Goal: Task Accomplishment & Management: Manage account settings

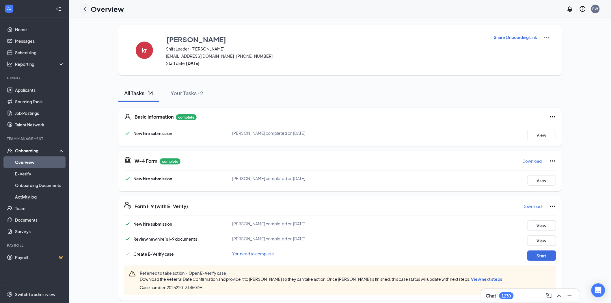
click at [83, 10] on icon "ChevronLeft" at bounding box center [84, 8] width 7 height 7
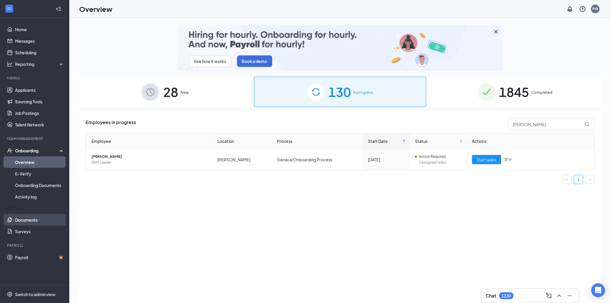
drag, startPoint x: 16, startPoint y: 204, endPoint x: 41, endPoint y: 221, distance: 30.6
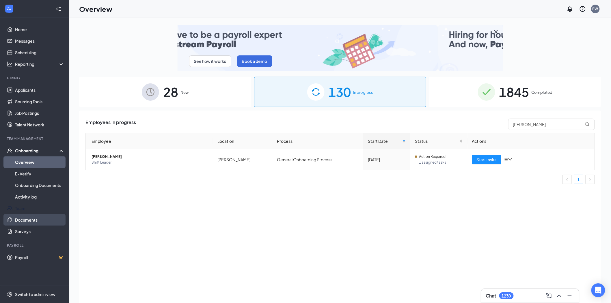
click at [16, 204] on link "Team" at bounding box center [39, 209] width 49 height 12
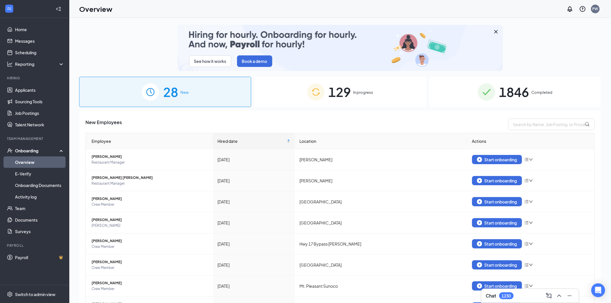
click at [341, 93] on span "129" at bounding box center [340, 92] width 23 height 20
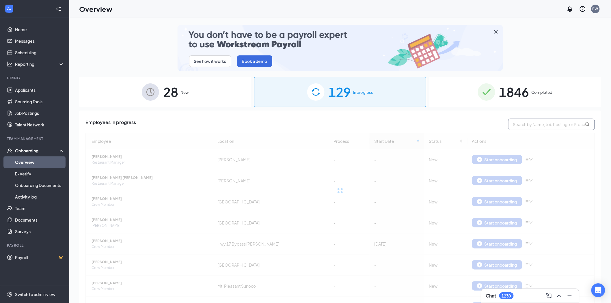
click at [549, 128] on input "text" at bounding box center [551, 125] width 87 height 12
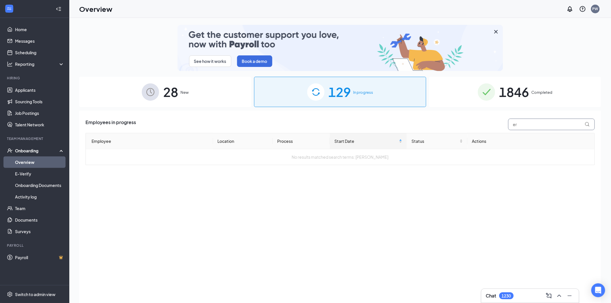
type input "e"
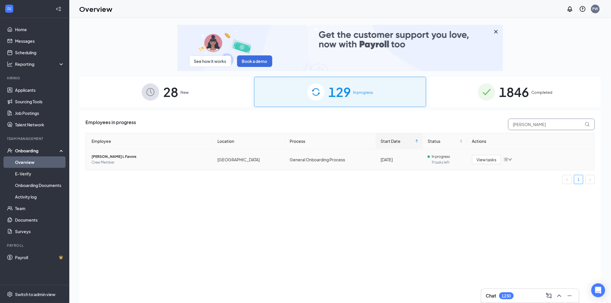
type input "dylan"
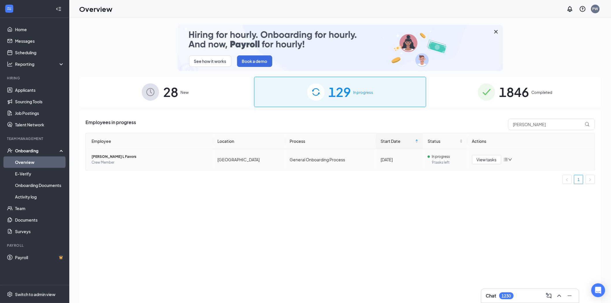
click at [323, 161] on td "General Onboarding Process" at bounding box center [330, 159] width 91 height 21
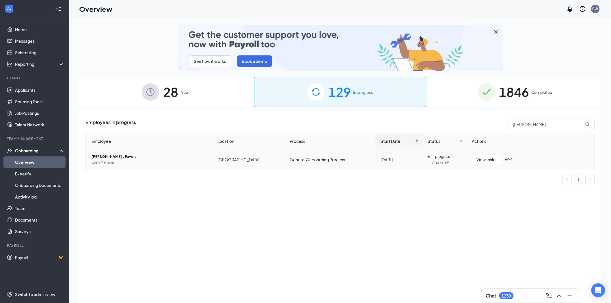
click at [116, 158] on span "[PERSON_NAME] L Favors" at bounding box center [150, 157] width 117 height 6
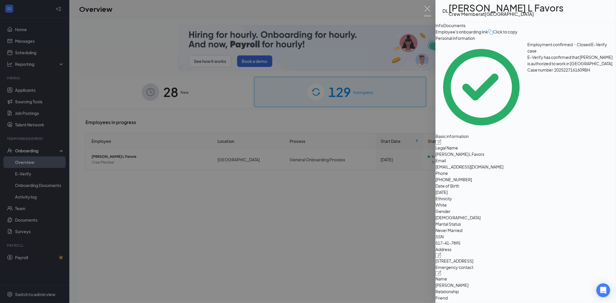
drag, startPoint x: 219, startPoint y: 234, endPoint x: 237, endPoint y: 223, distance: 21.2
click at [221, 234] on div at bounding box center [308, 151] width 616 height 303
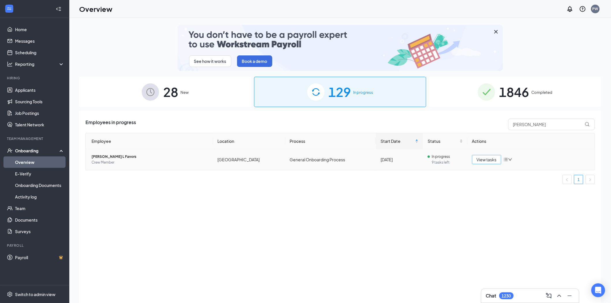
click at [489, 161] on span "View tasks" at bounding box center [487, 160] width 20 height 6
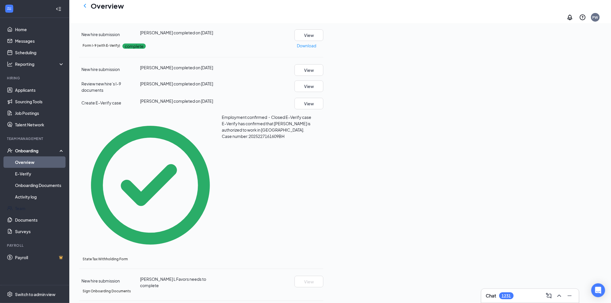
scroll to position [68, 0]
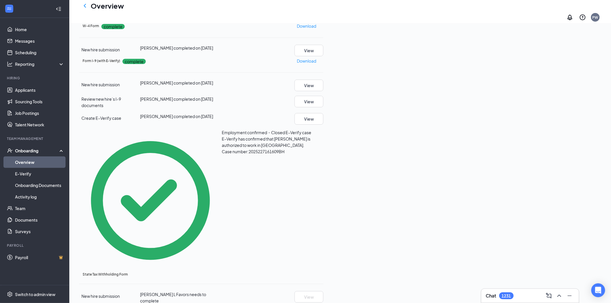
click at [14, 148] on div "Onboarding" at bounding box center [34, 151] width 69 height 12
click at [30, 163] on link "Team" at bounding box center [39, 163] width 49 height 12
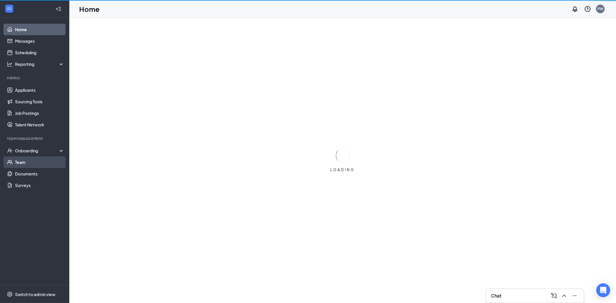
click at [22, 161] on link "Team" at bounding box center [39, 163] width 49 height 12
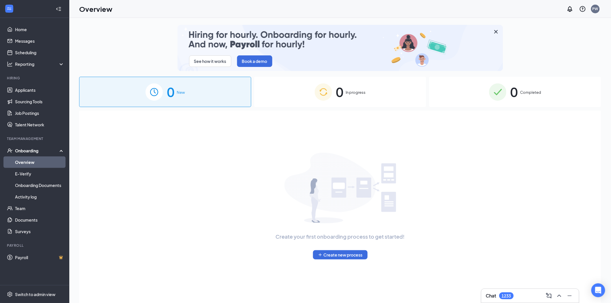
click at [348, 101] on div "0 In progress" at bounding box center [340, 92] width 172 height 30
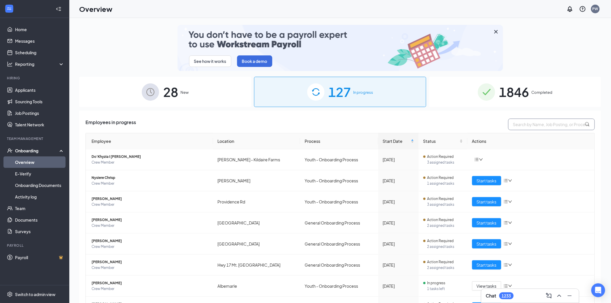
click at [522, 120] on input "text" at bounding box center [551, 125] width 87 height 12
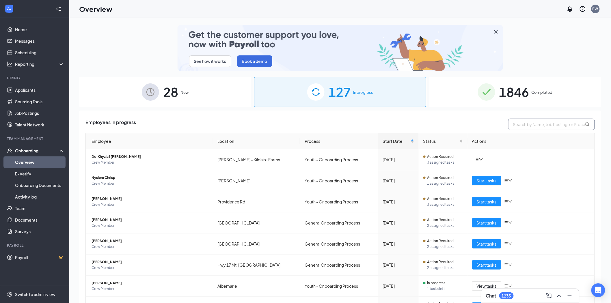
click at [527, 123] on input "text" at bounding box center [551, 125] width 87 height 12
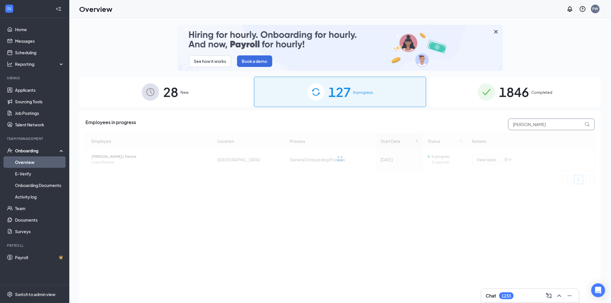
type input "dylan"
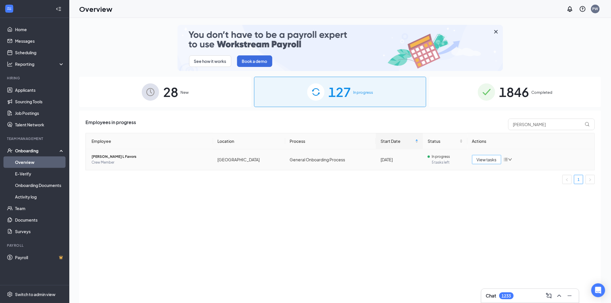
drag, startPoint x: 480, startPoint y: 162, endPoint x: 483, endPoint y: 167, distance: 6.2
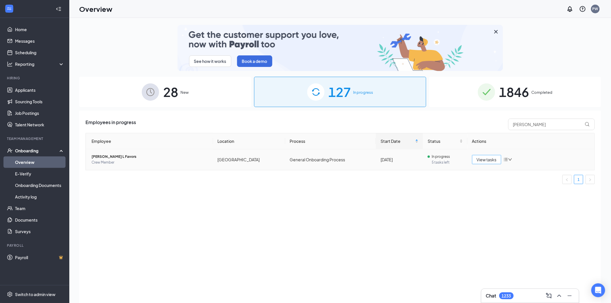
click at [482, 162] on span "View tasks" at bounding box center [487, 160] width 20 height 6
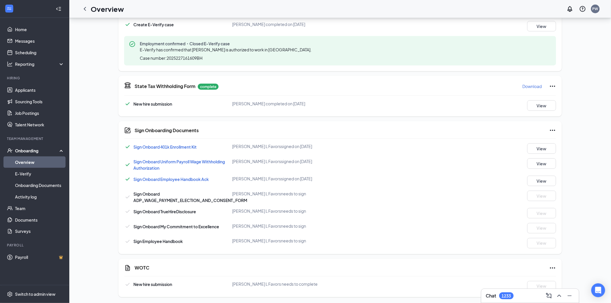
scroll to position [230, 0]
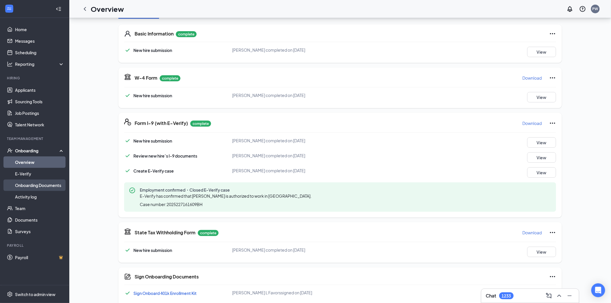
scroll to position [70, 0]
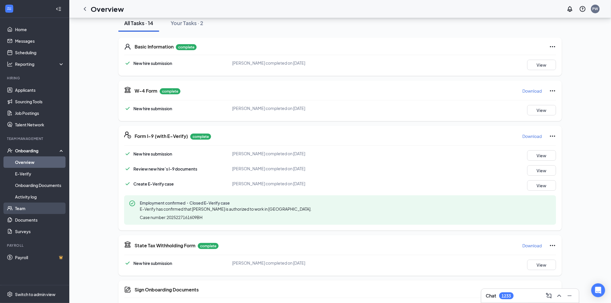
click at [21, 209] on link "Team" at bounding box center [39, 209] width 49 height 12
